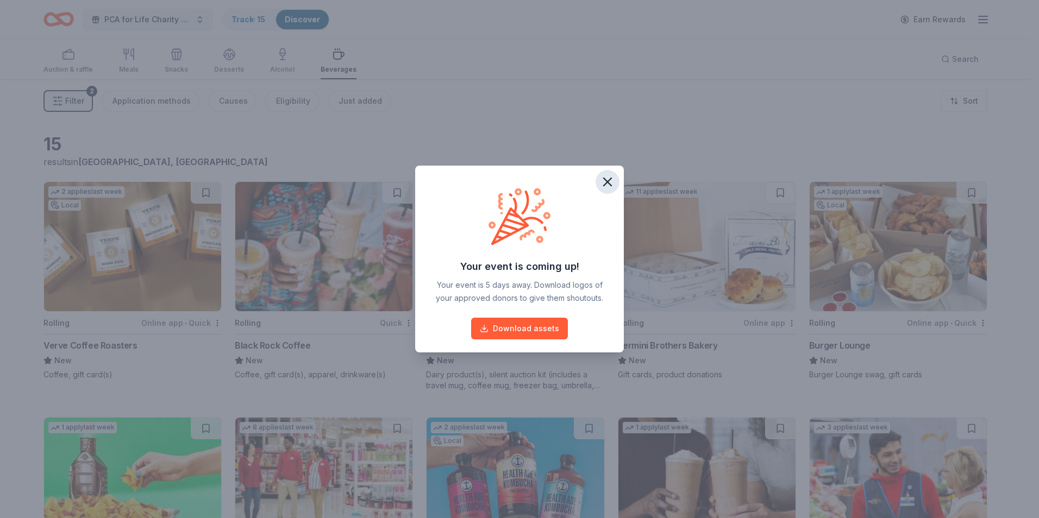
click at [605, 180] on icon "button" at bounding box center [608, 182] width 8 height 8
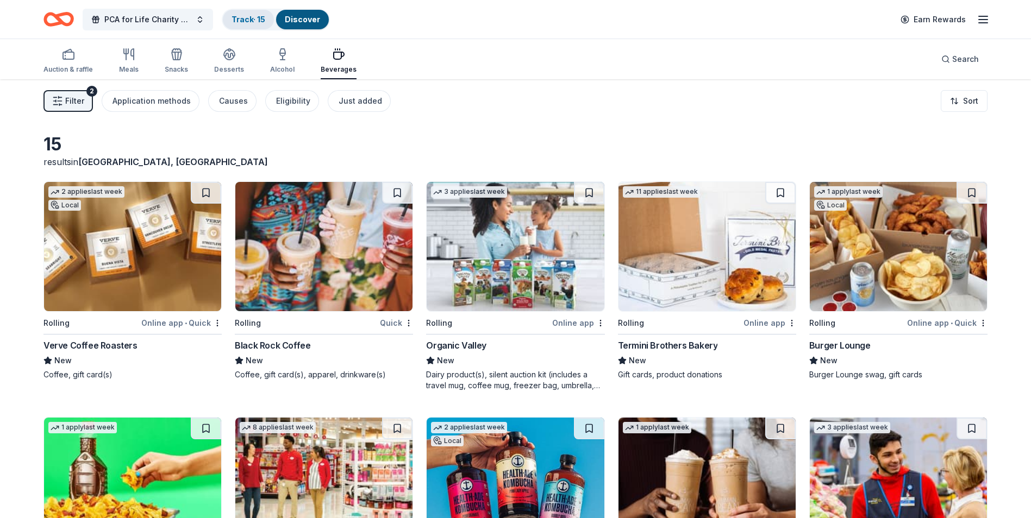
click at [250, 17] on link "Track · 15" at bounding box center [248, 19] width 34 height 9
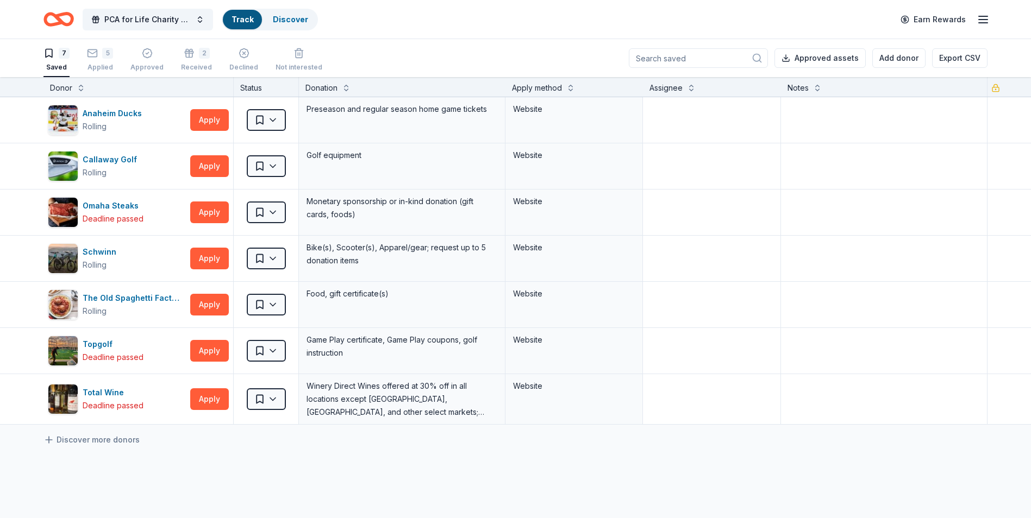
scroll to position [1, 0]
click at [101, 50] on div "5" at bounding box center [100, 52] width 26 height 11
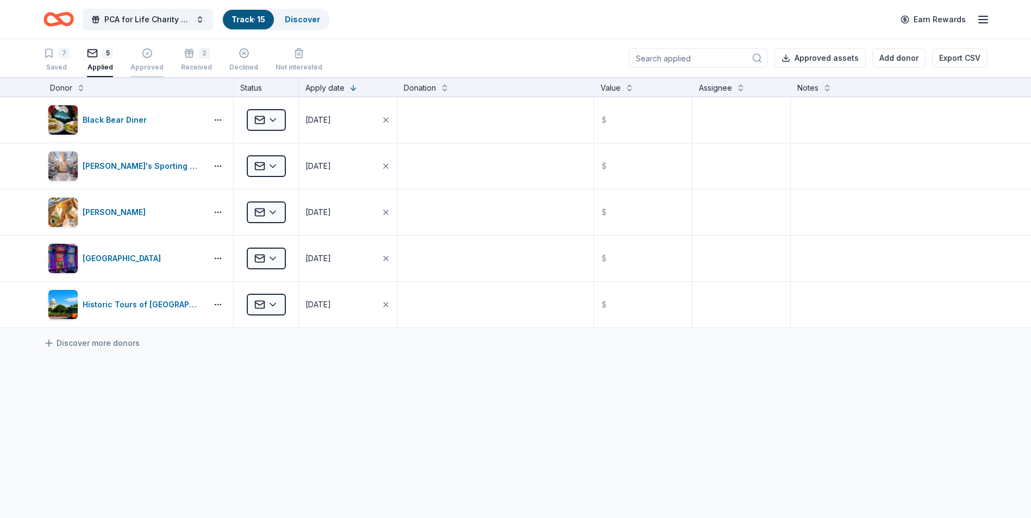
click at [146, 54] on icon "button" at bounding box center [147, 53] width 11 height 11
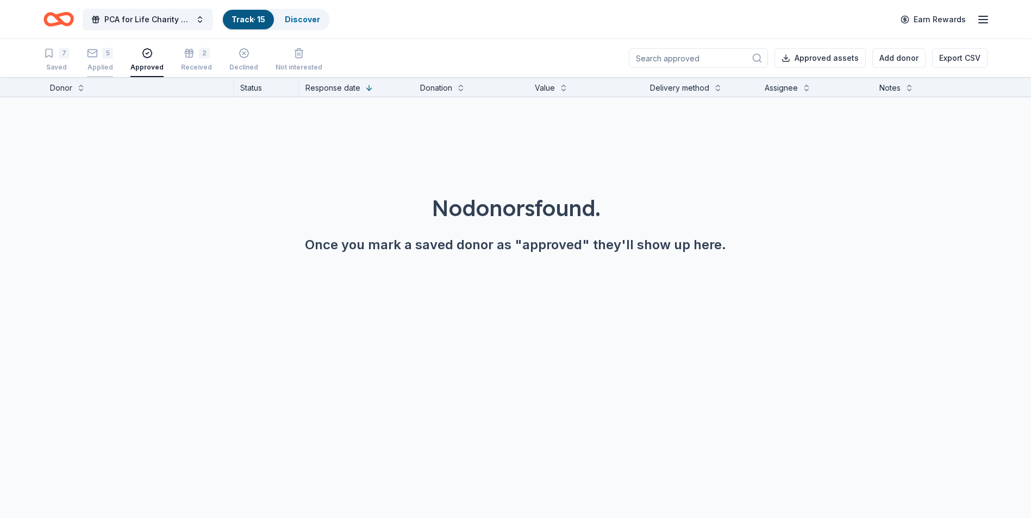
click at [104, 62] on div "5 Applied" at bounding box center [100, 60] width 26 height 24
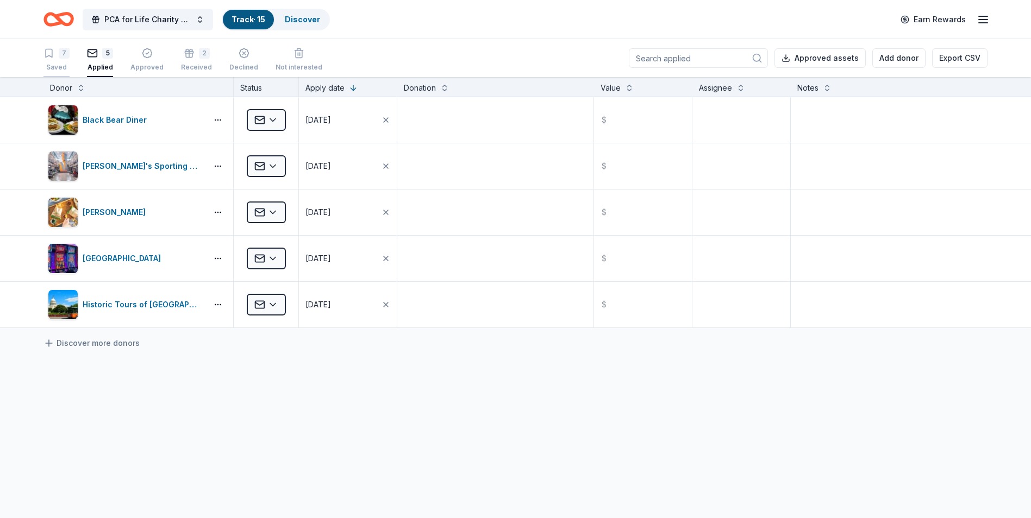
click at [62, 61] on div "7 Saved" at bounding box center [56, 60] width 26 height 24
